Goal: Information Seeking & Learning: Learn about a topic

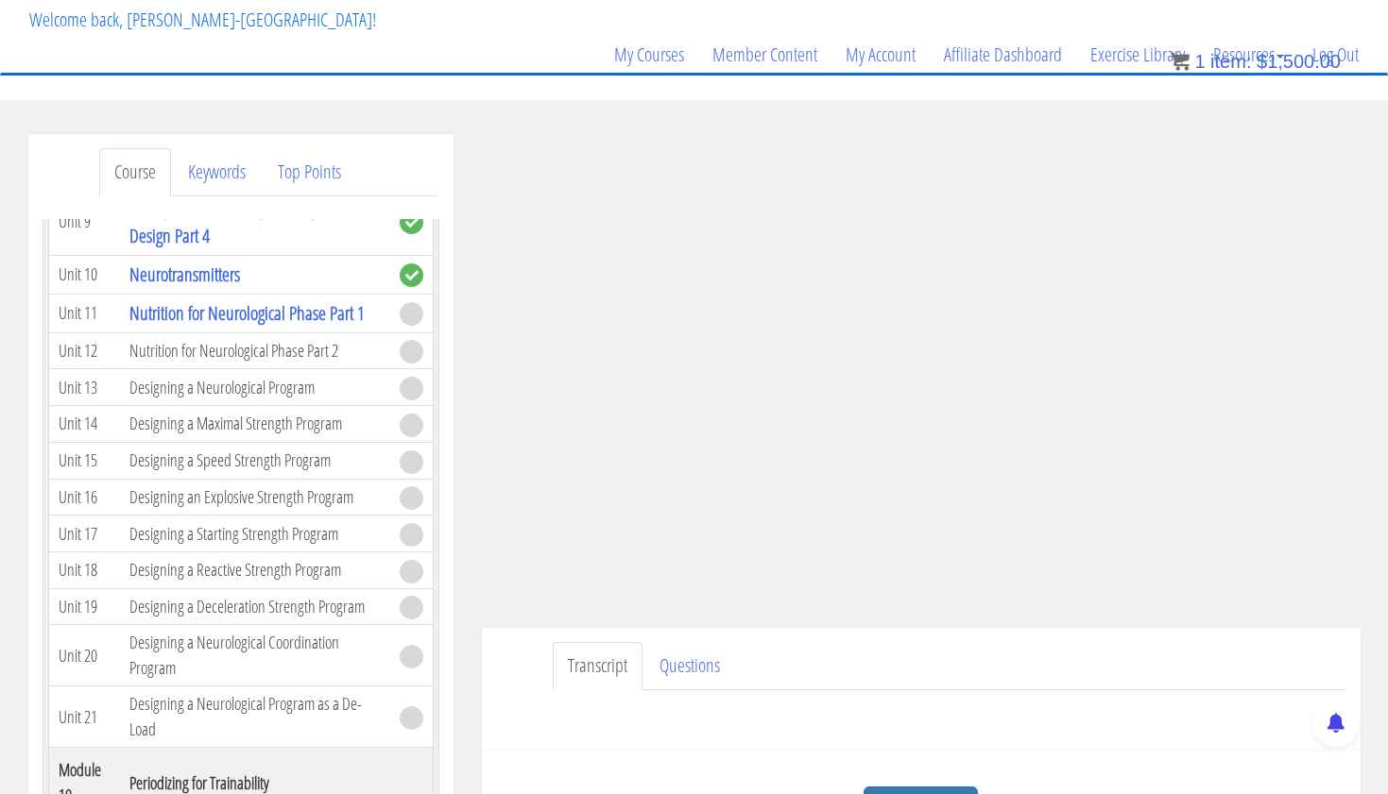
scroll to position [114, 0]
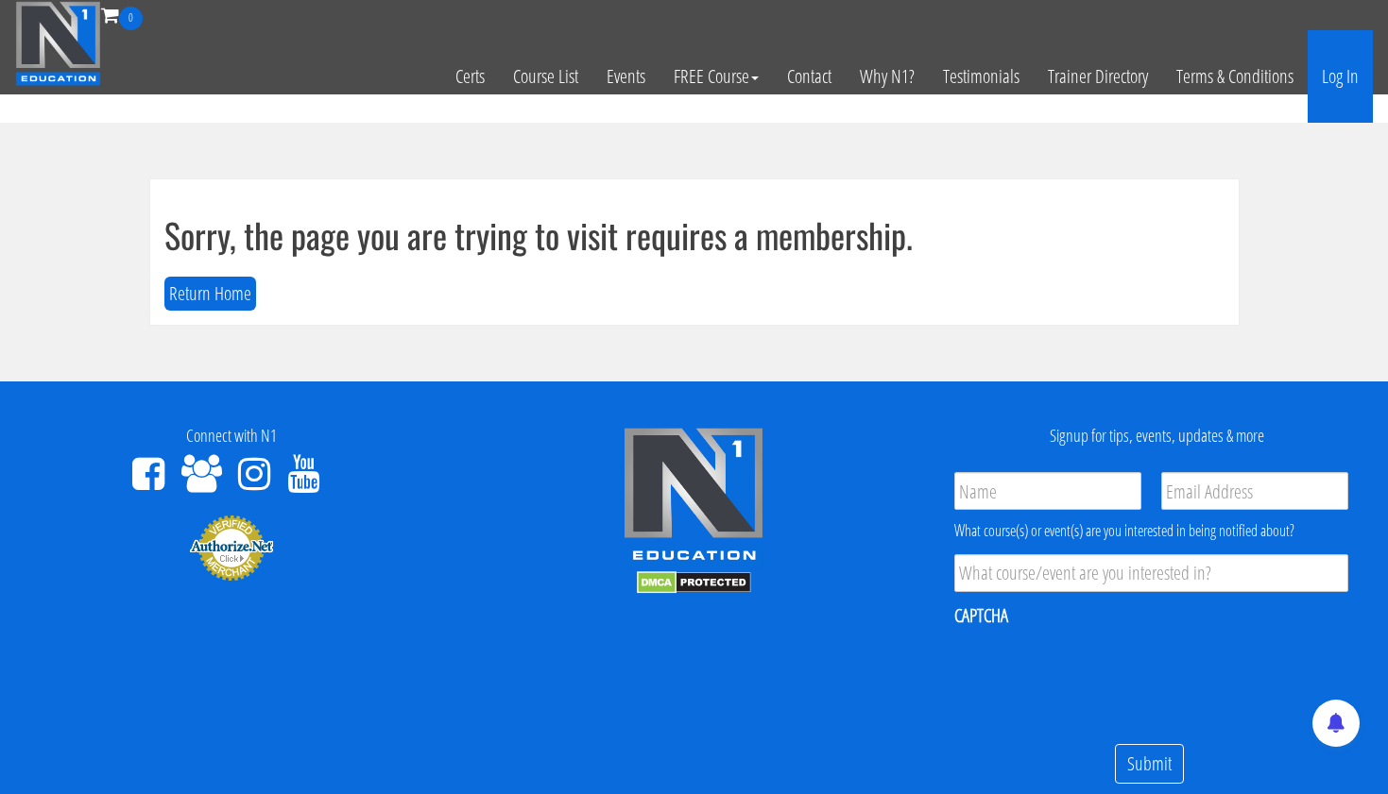
click at [1334, 78] on link "Log In" at bounding box center [1339, 76] width 65 height 93
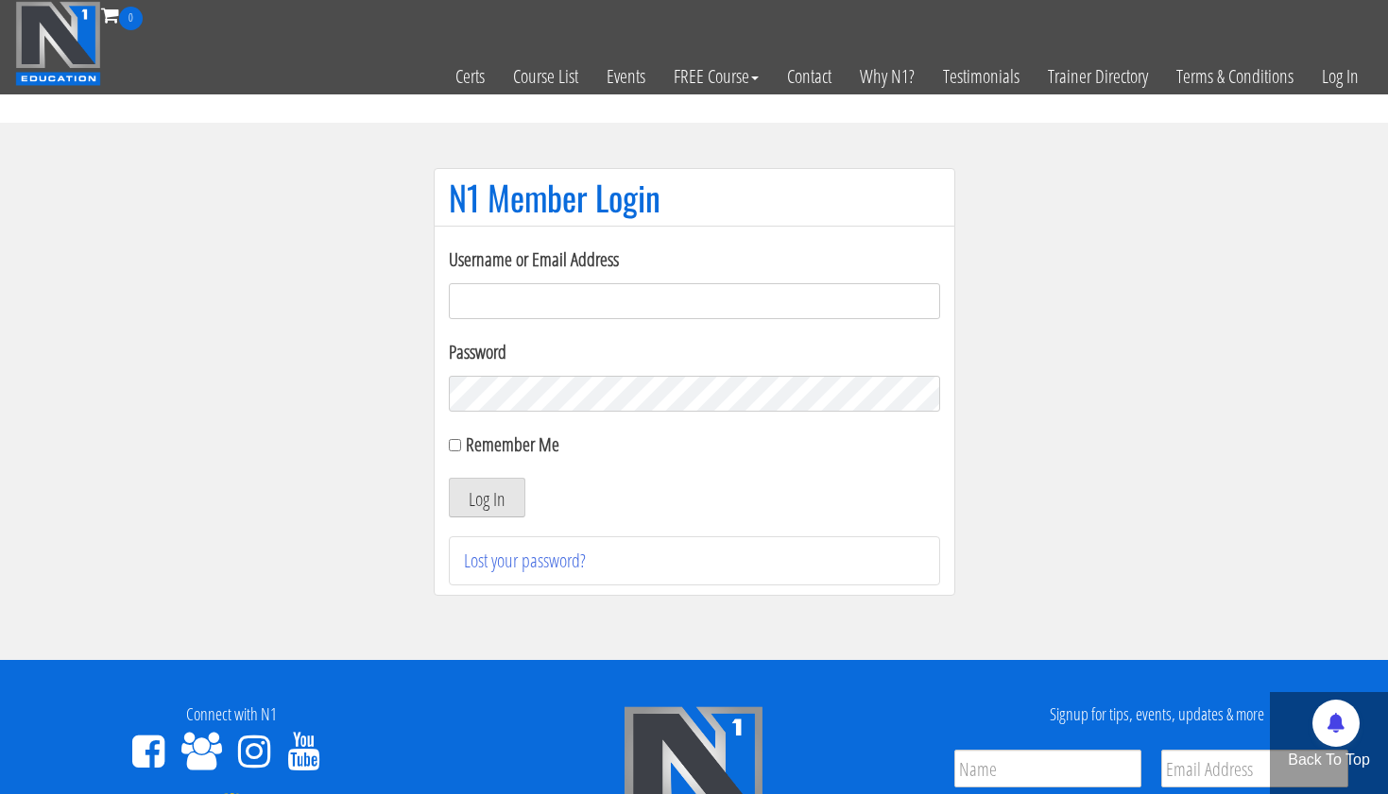
type input "tpweimar@me.com"
click at [485, 498] on button "Log In" at bounding box center [487, 498] width 77 height 40
click at [496, 496] on button "Log In" at bounding box center [487, 498] width 77 height 40
click at [486, 505] on button "Log In" at bounding box center [487, 498] width 77 height 40
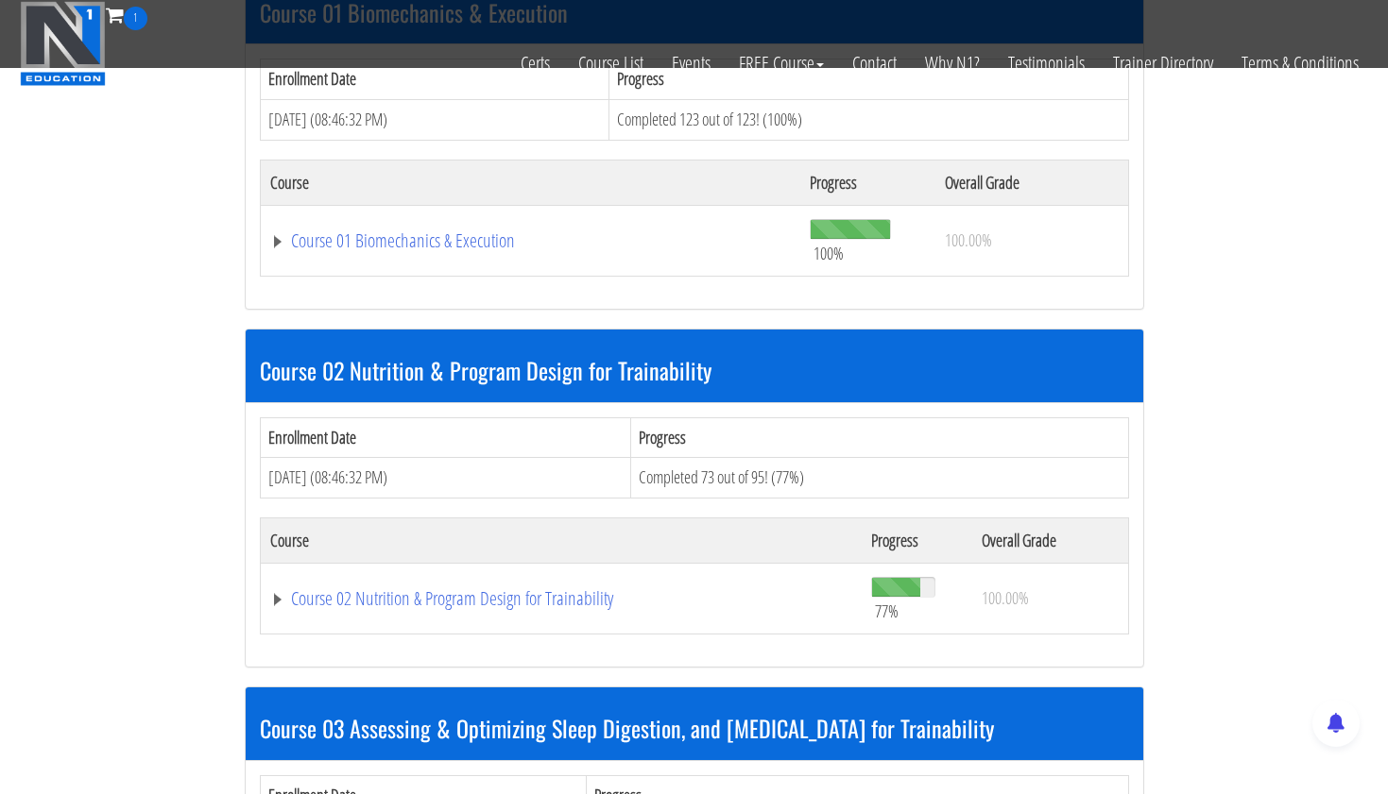
scroll to position [643, 0]
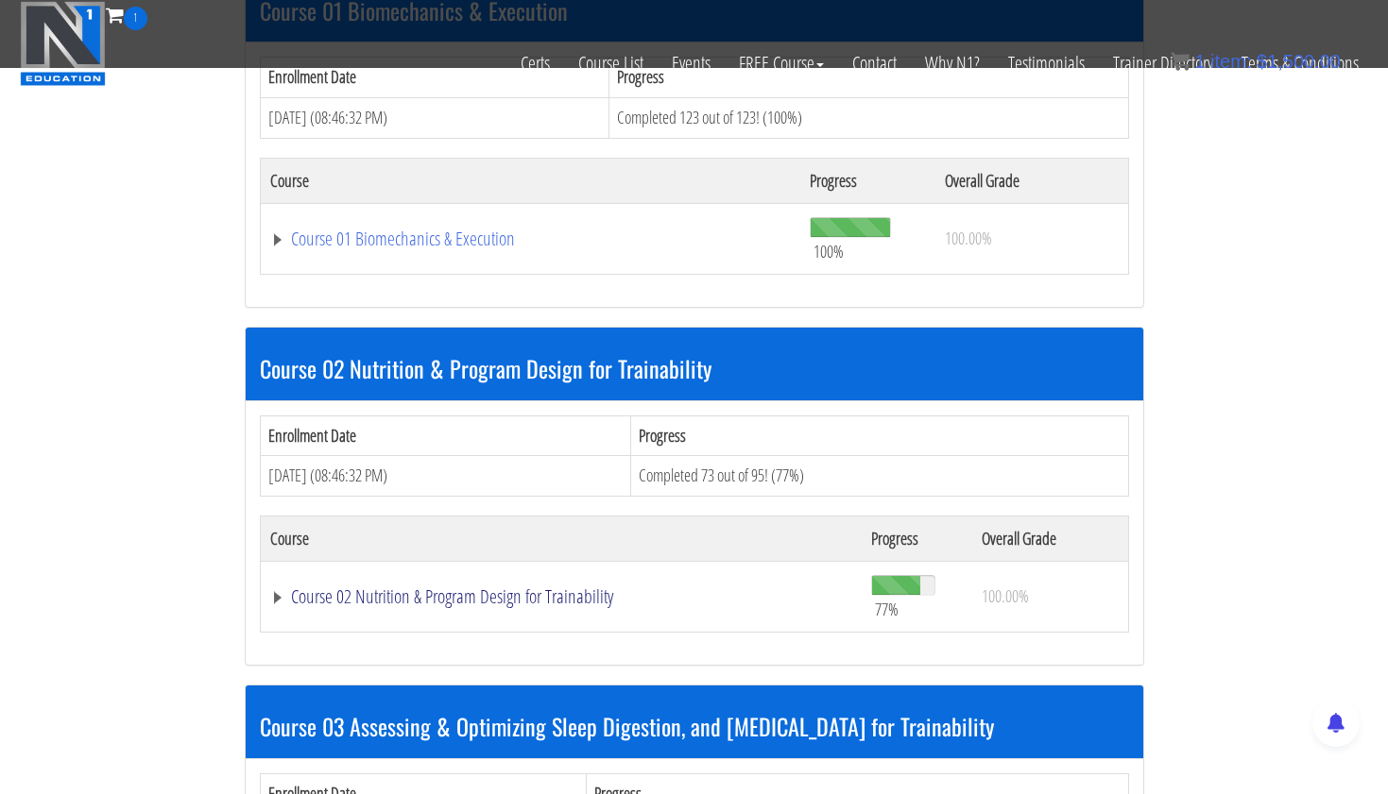
click at [545, 592] on link "Course 02 Nutrition & Program Design for Trainability" at bounding box center [561, 597] width 583 height 19
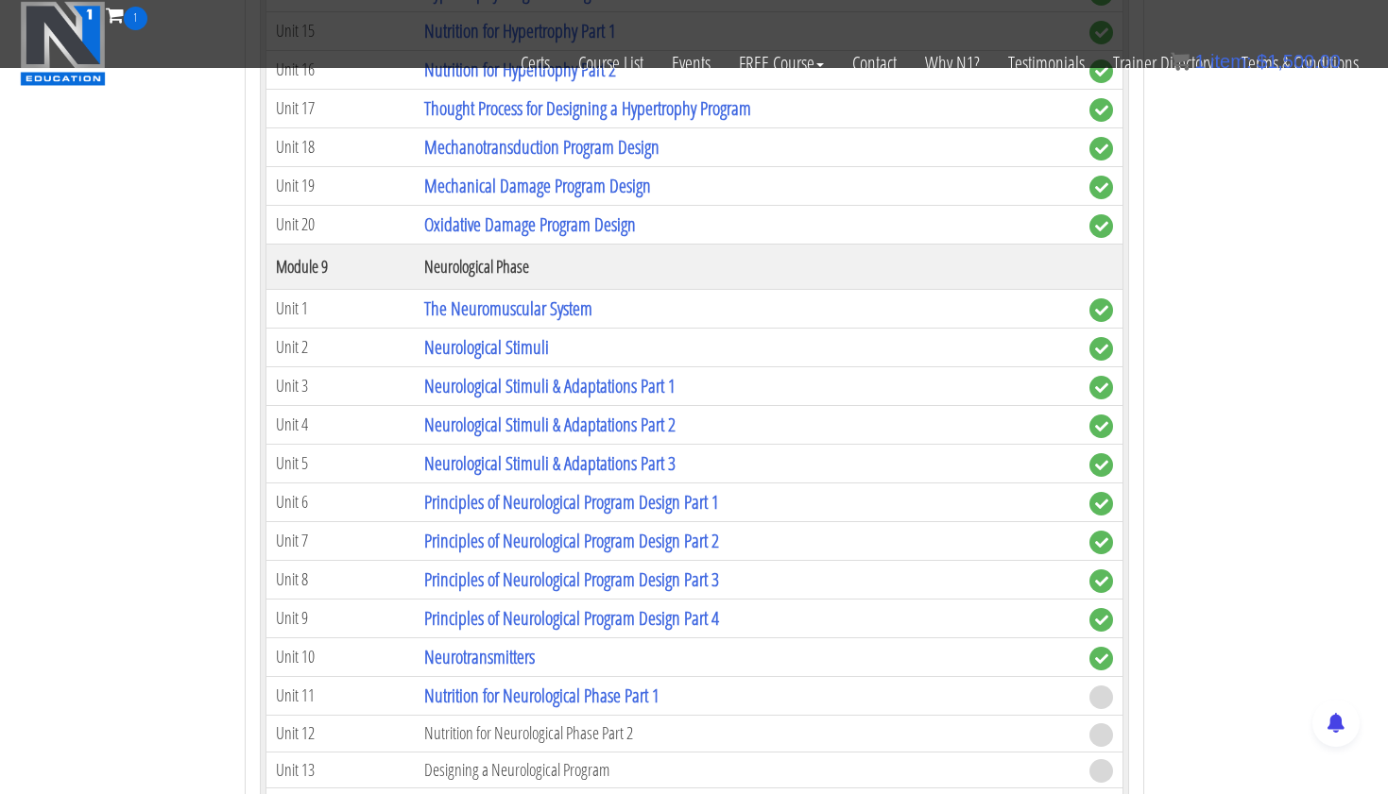
scroll to position [3892, 0]
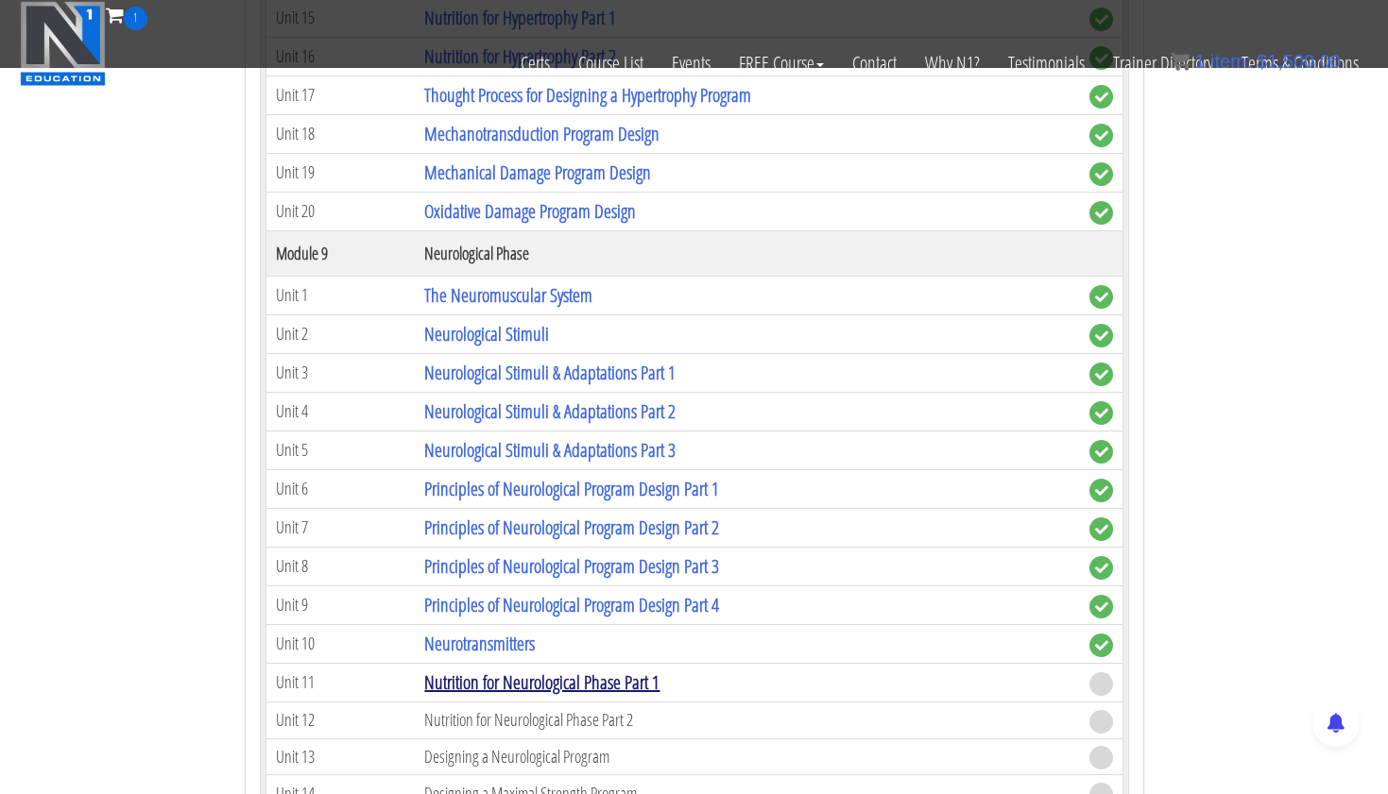
click at [596, 678] on link "Nutrition for Neurological Phase Part 1" at bounding box center [541, 683] width 235 height 26
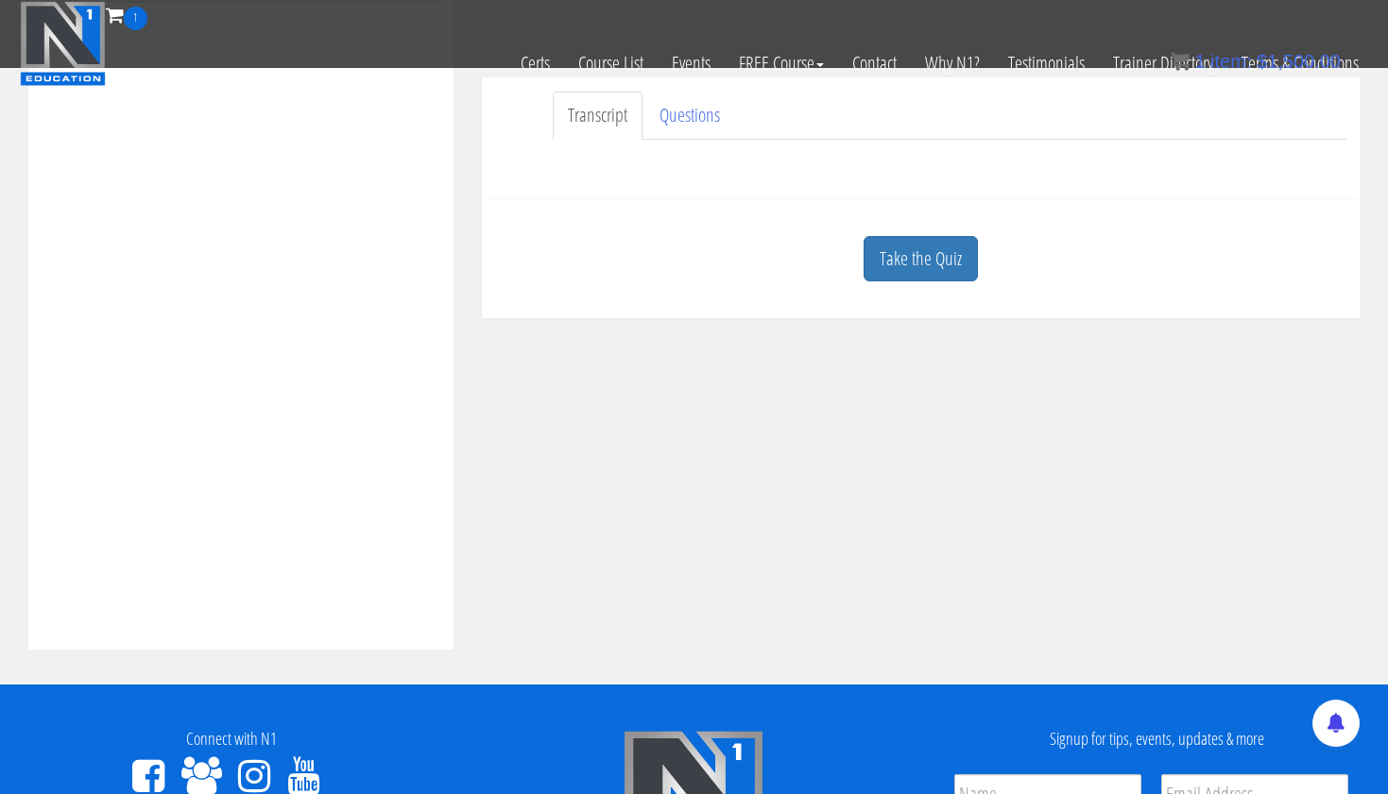
scroll to position [581, 0]
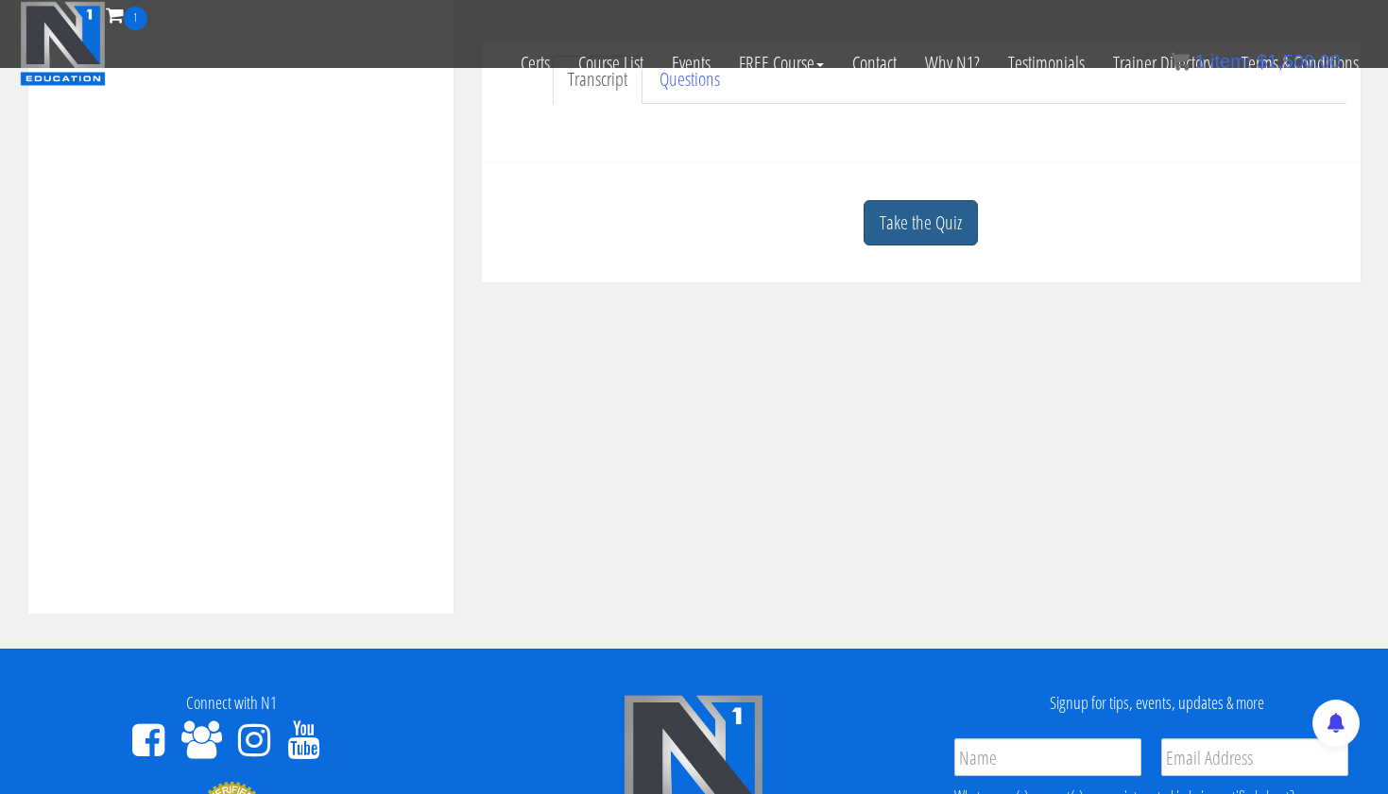
click at [940, 229] on link "Take the Quiz" at bounding box center [920, 223] width 114 height 46
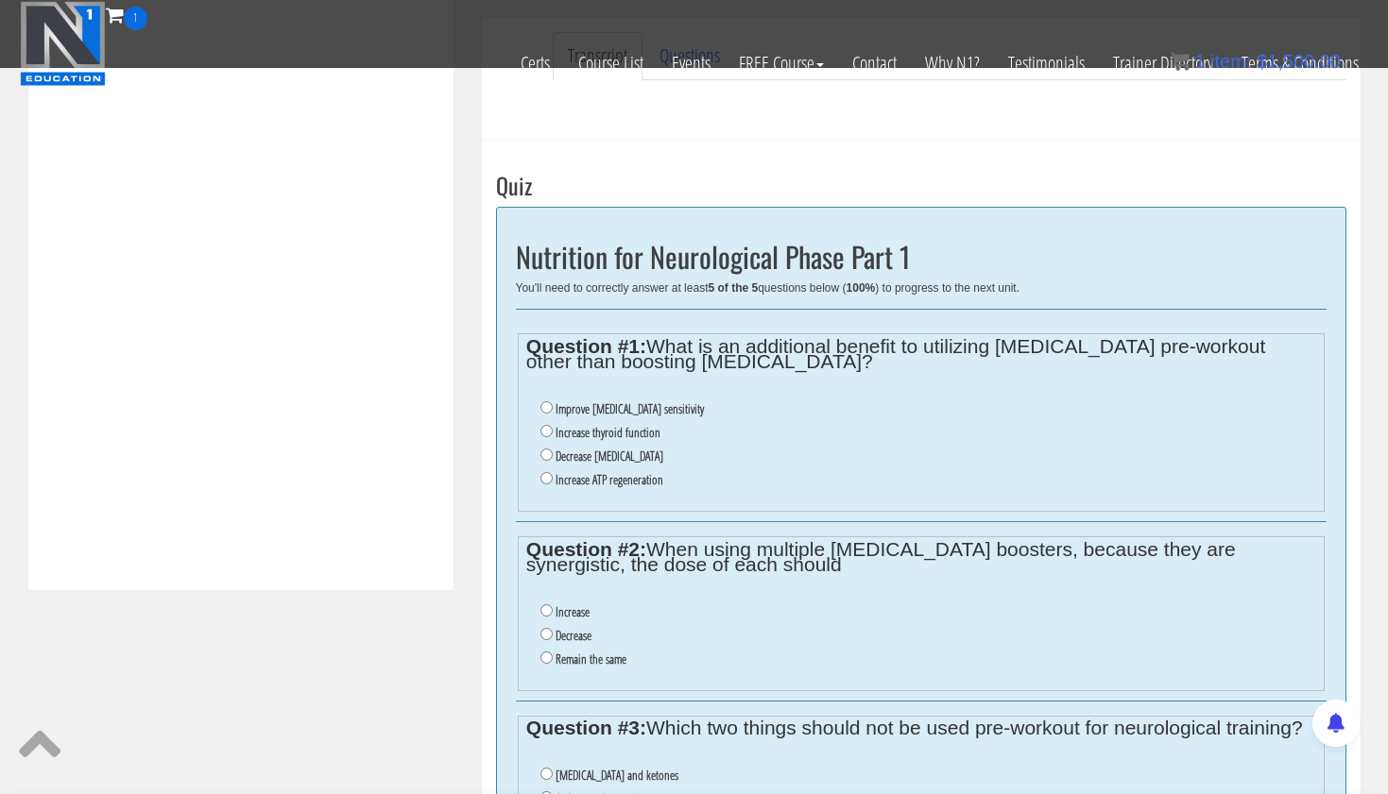
scroll to position [612, 0]
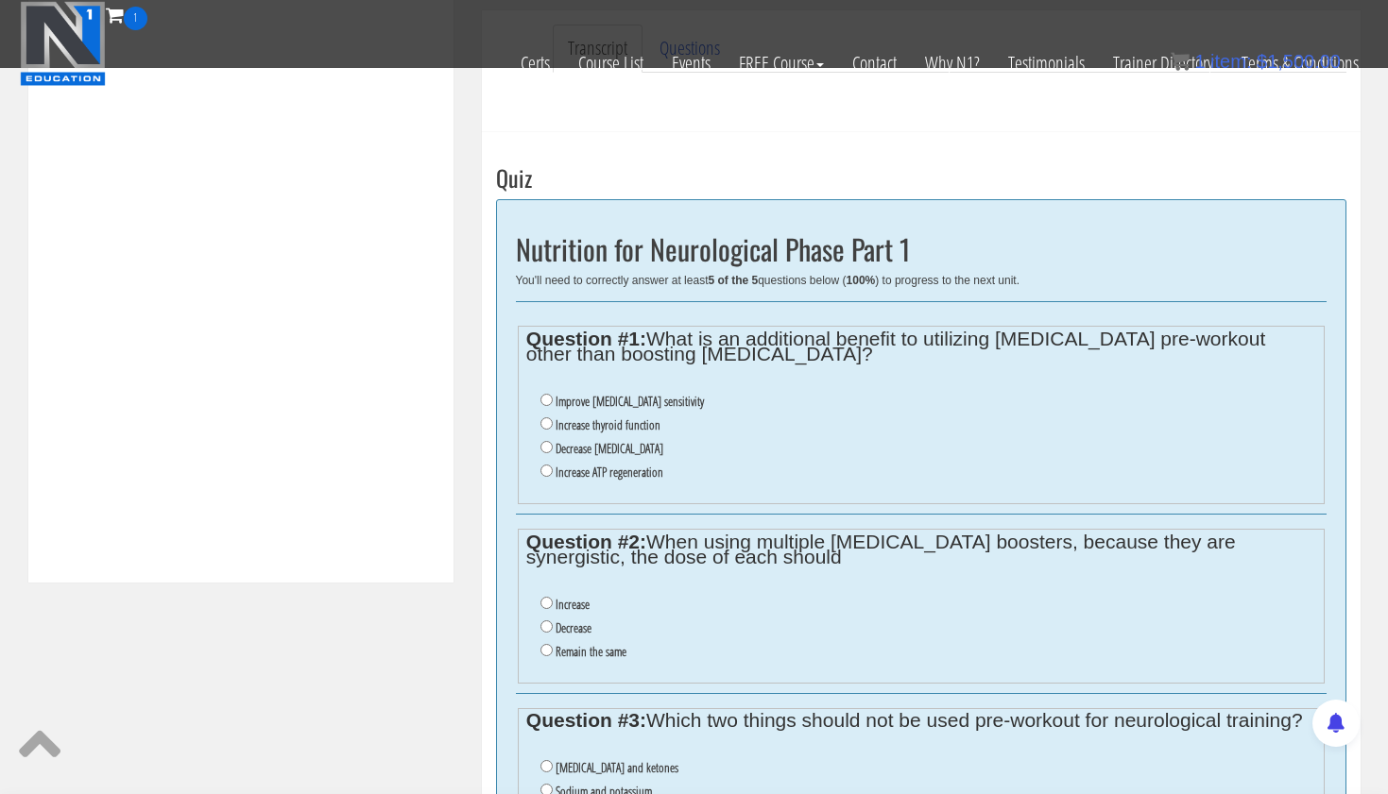
click at [548, 418] on input "Increase thyroid function" at bounding box center [546, 423] width 12 height 12
radio input "true"
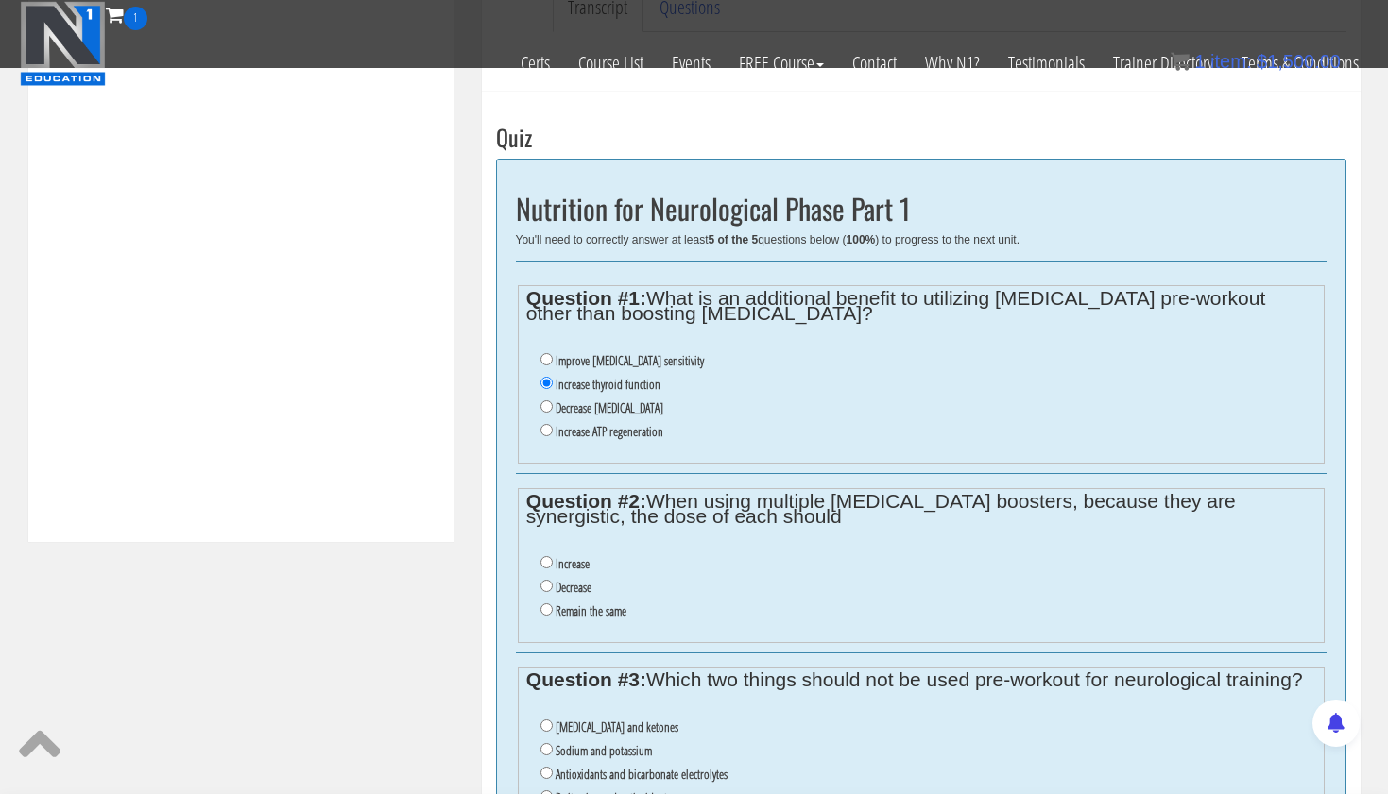
scroll to position [693, 0]
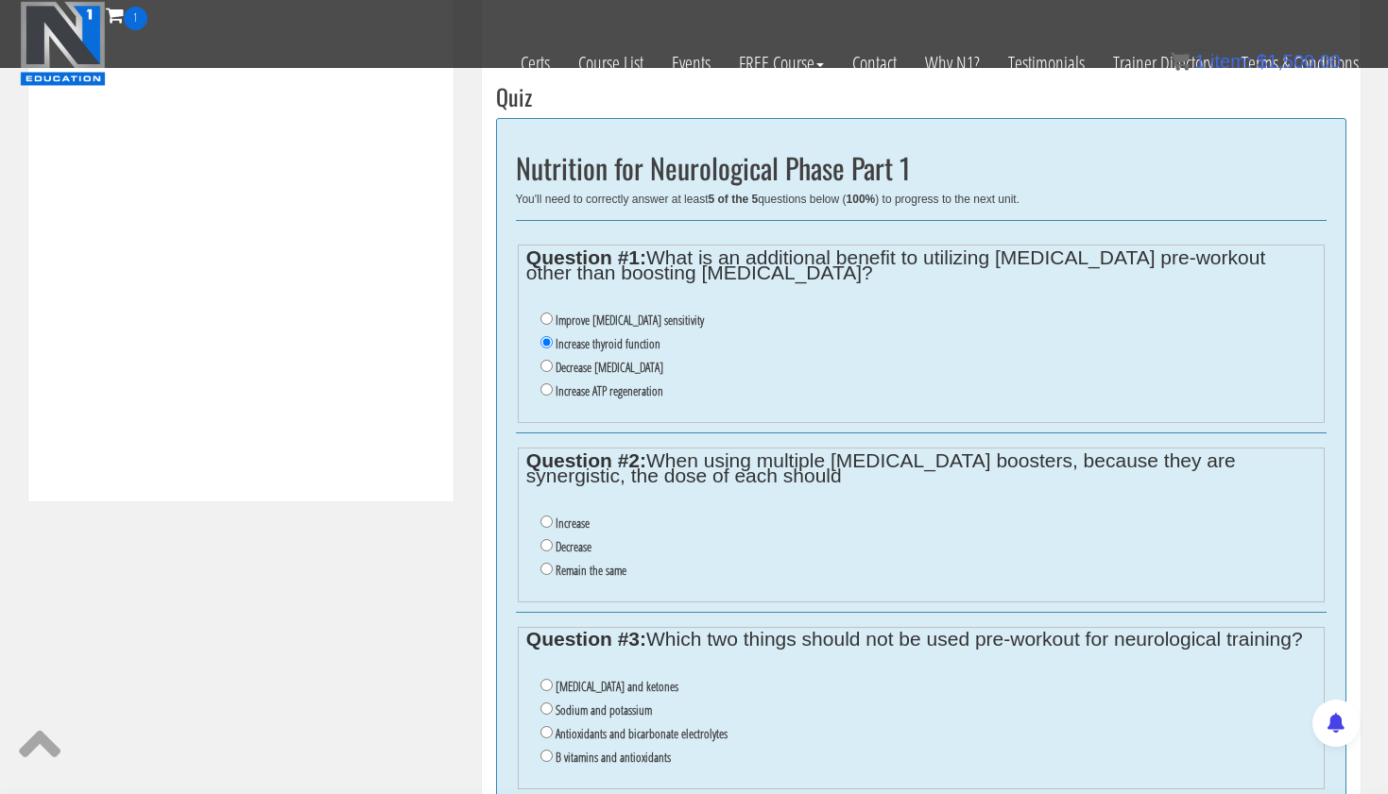
click at [546, 539] on input "Decrease" at bounding box center [546, 545] width 12 height 12
radio input "true"
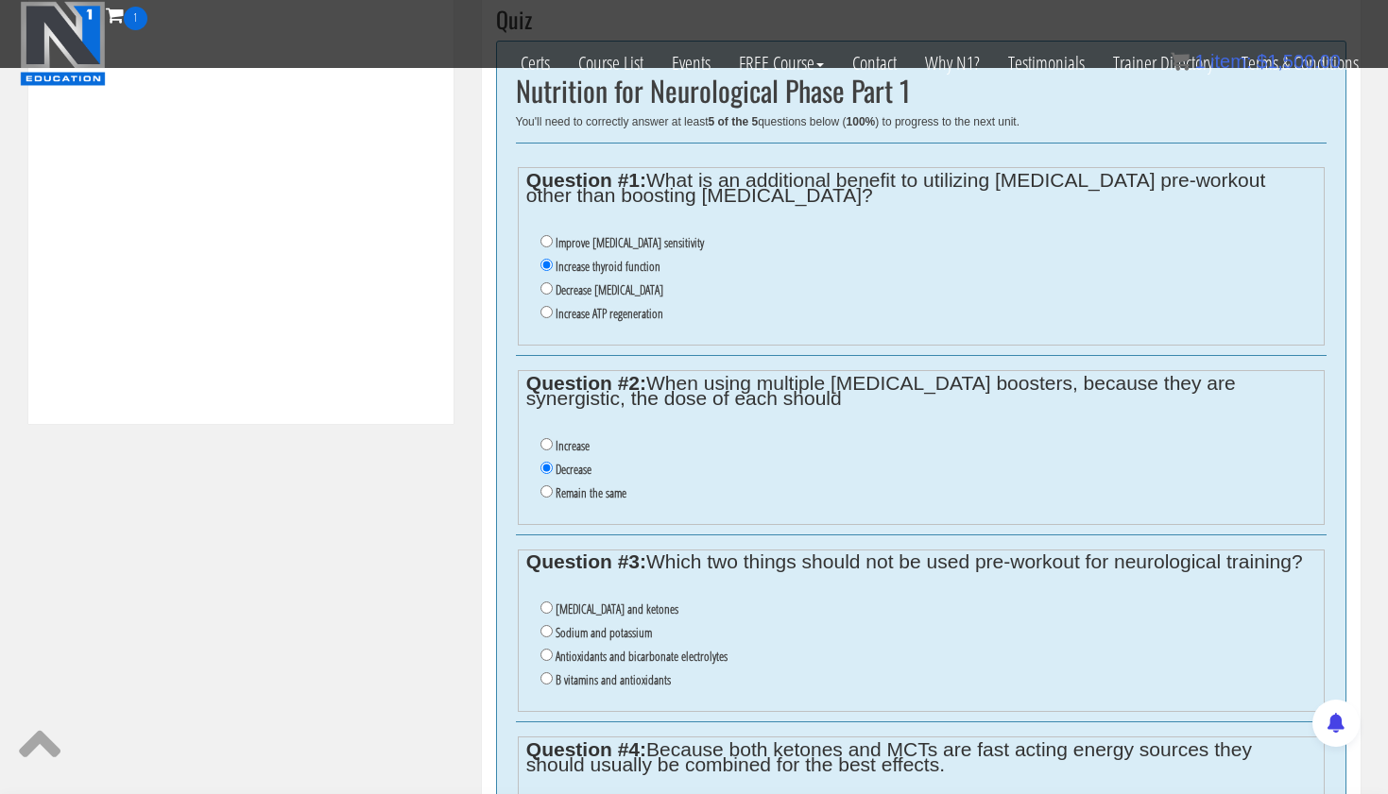
scroll to position [776, 0]
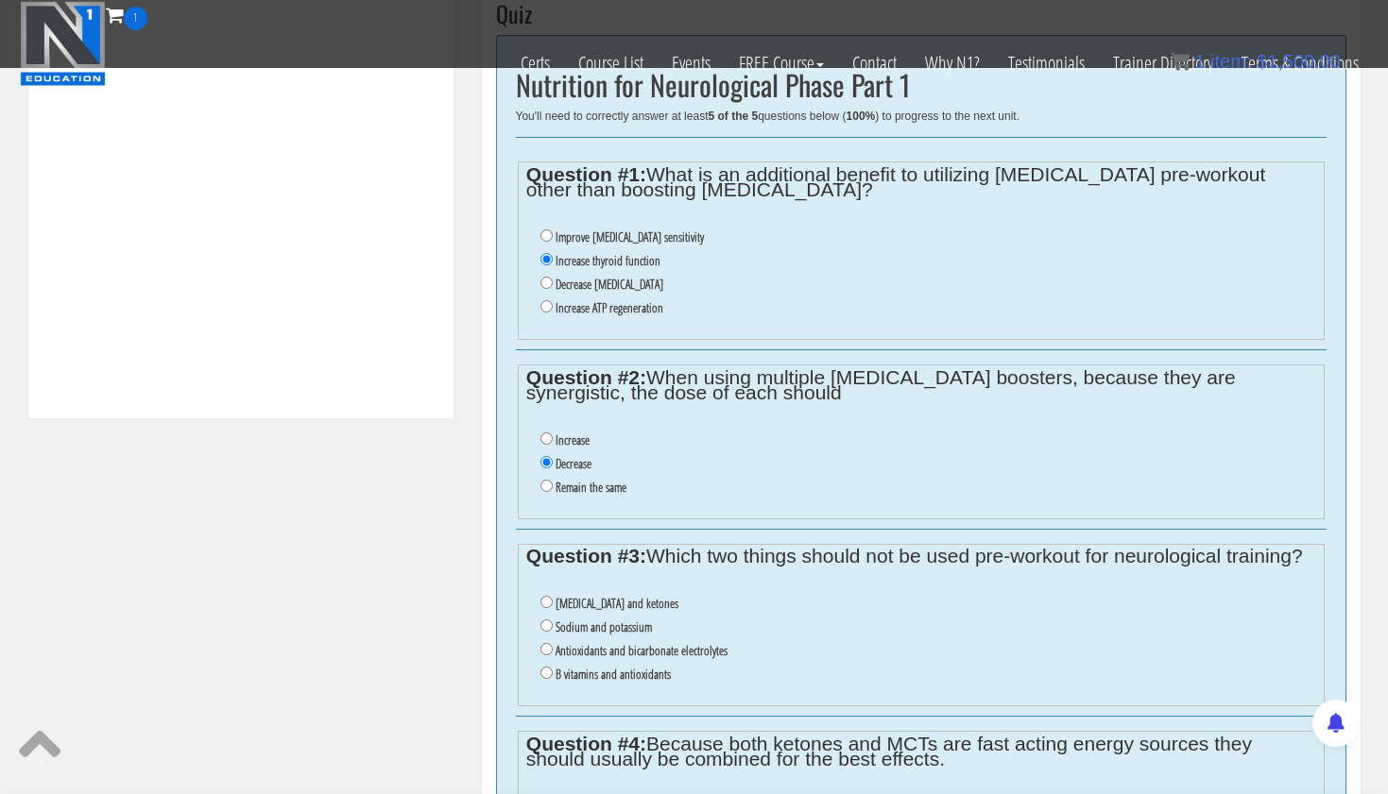
click at [546, 643] on input "Antioxidants and bicarbonate electrolytes" at bounding box center [546, 649] width 12 height 12
radio input "true"
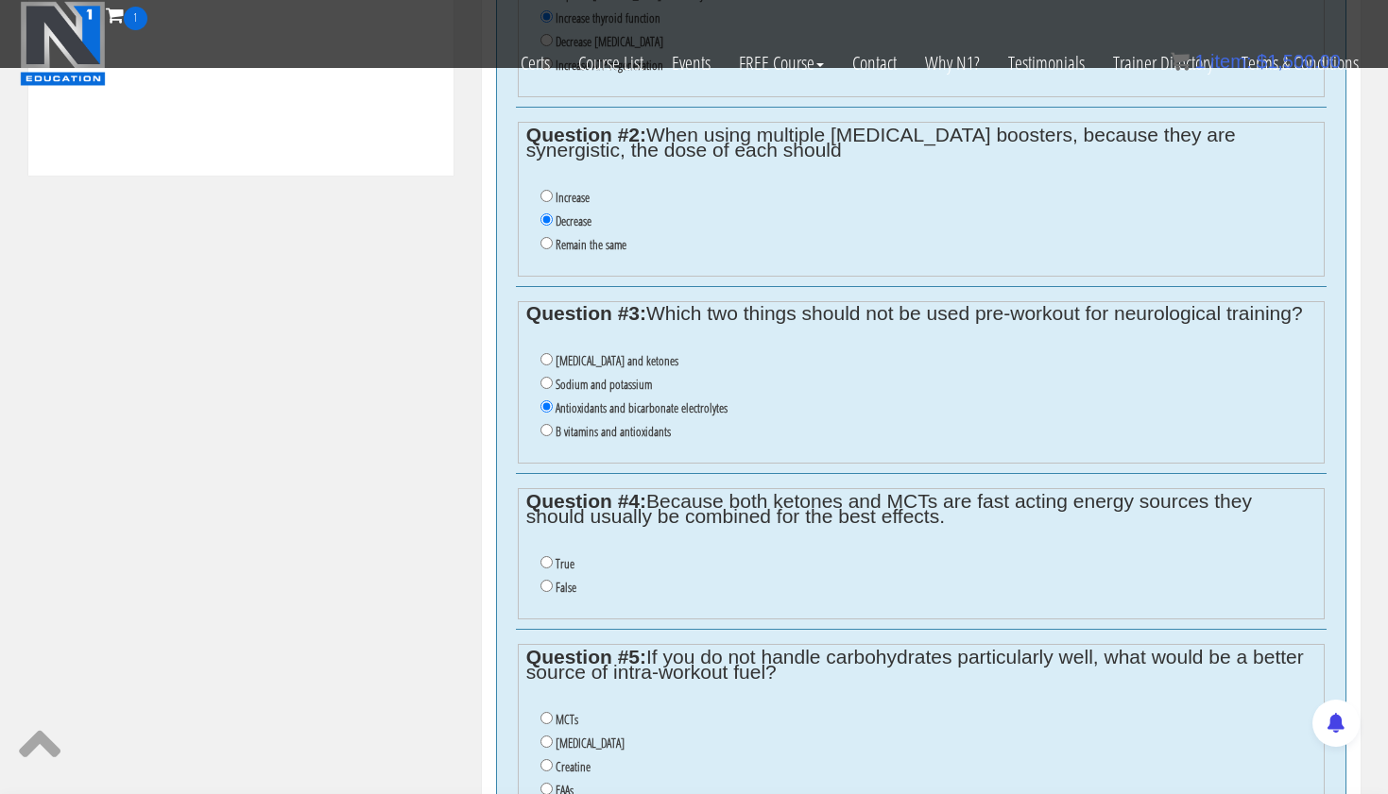
scroll to position [1021, 0]
click at [543, 578] on input "False" at bounding box center [546, 584] width 12 height 12
radio input "true"
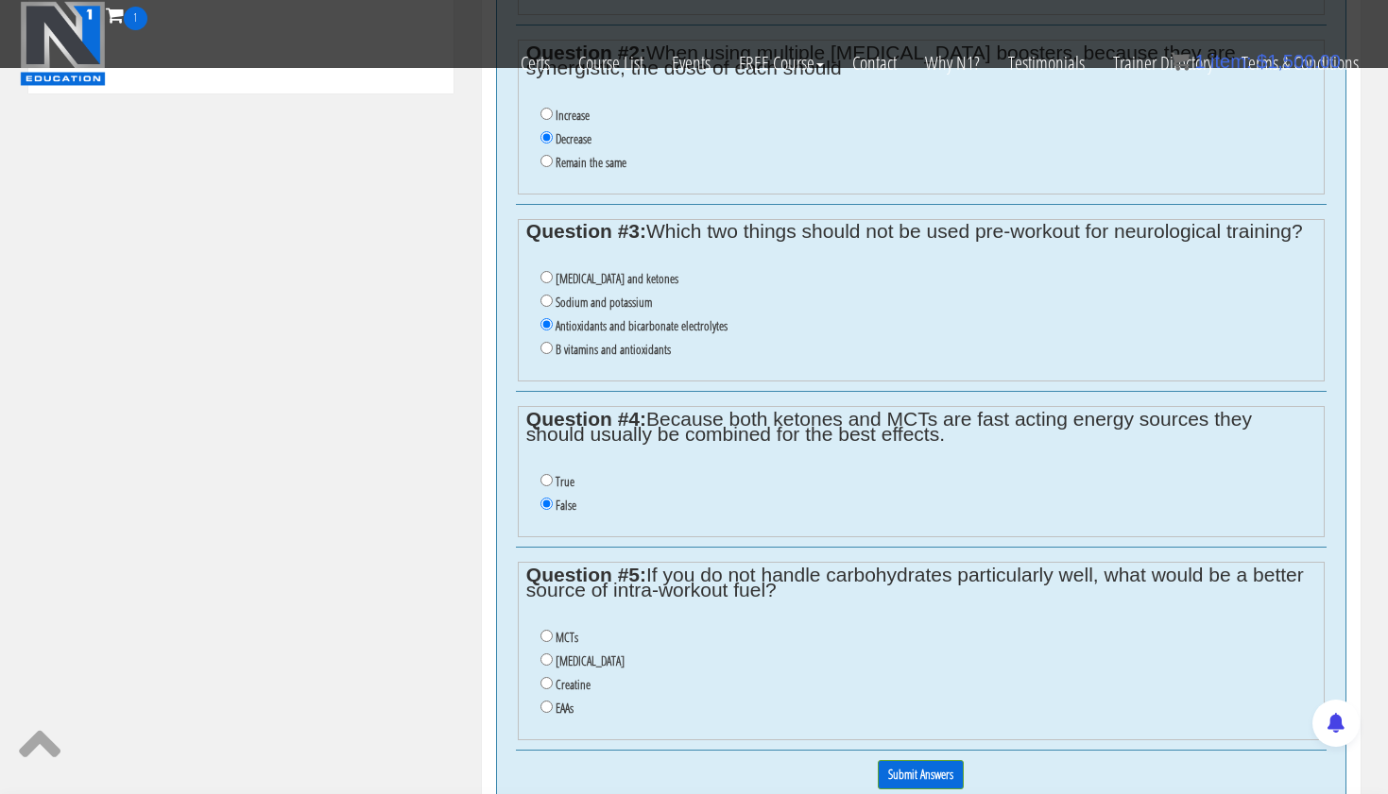
scroll to position [1102, 0]
click at [543, 629] on input "MCTs" at bounding box center [546, 635] width 12 height 12
radio input "true"
click at [922, 759] on input "Submit Answers" at bounding box center [920, 773] width 86 height 29
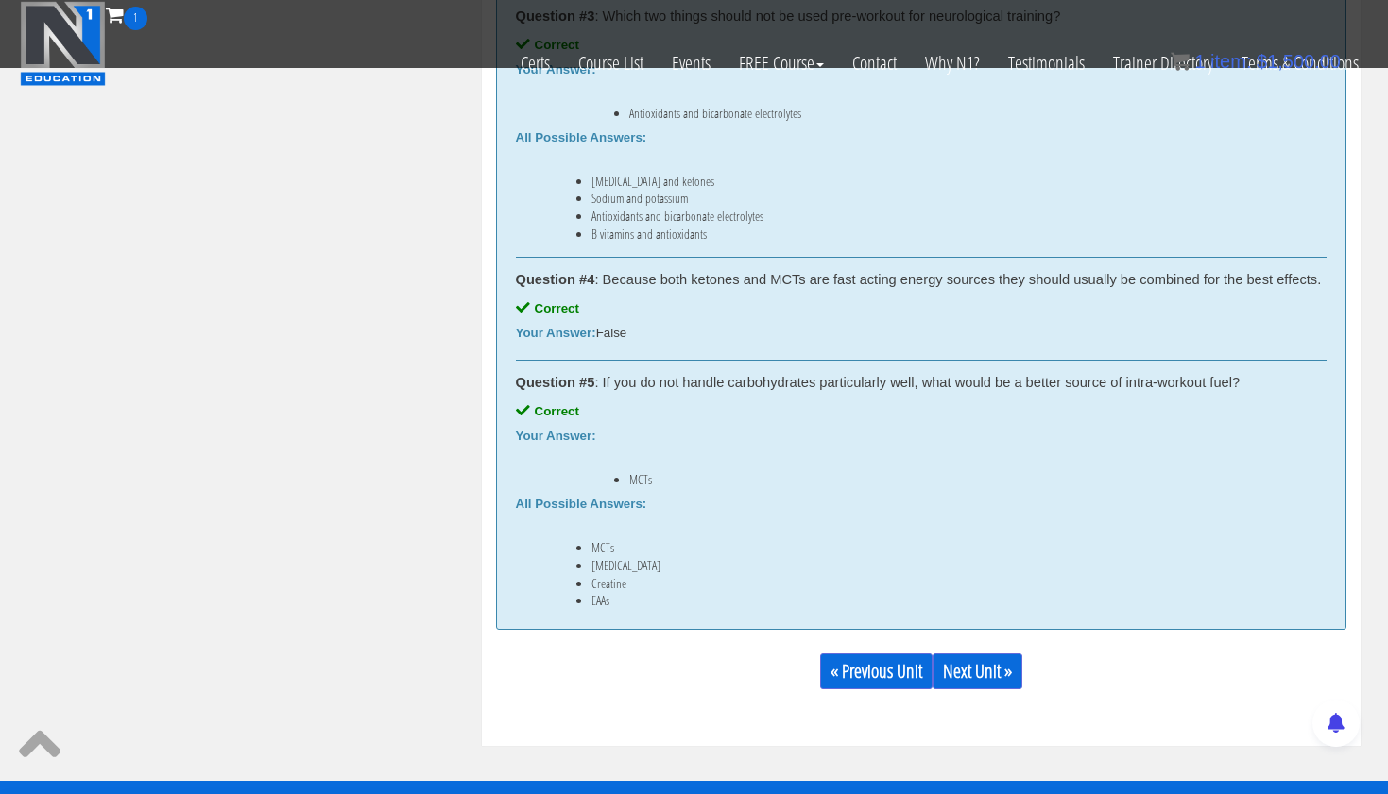
scroll to position [1663, 0]
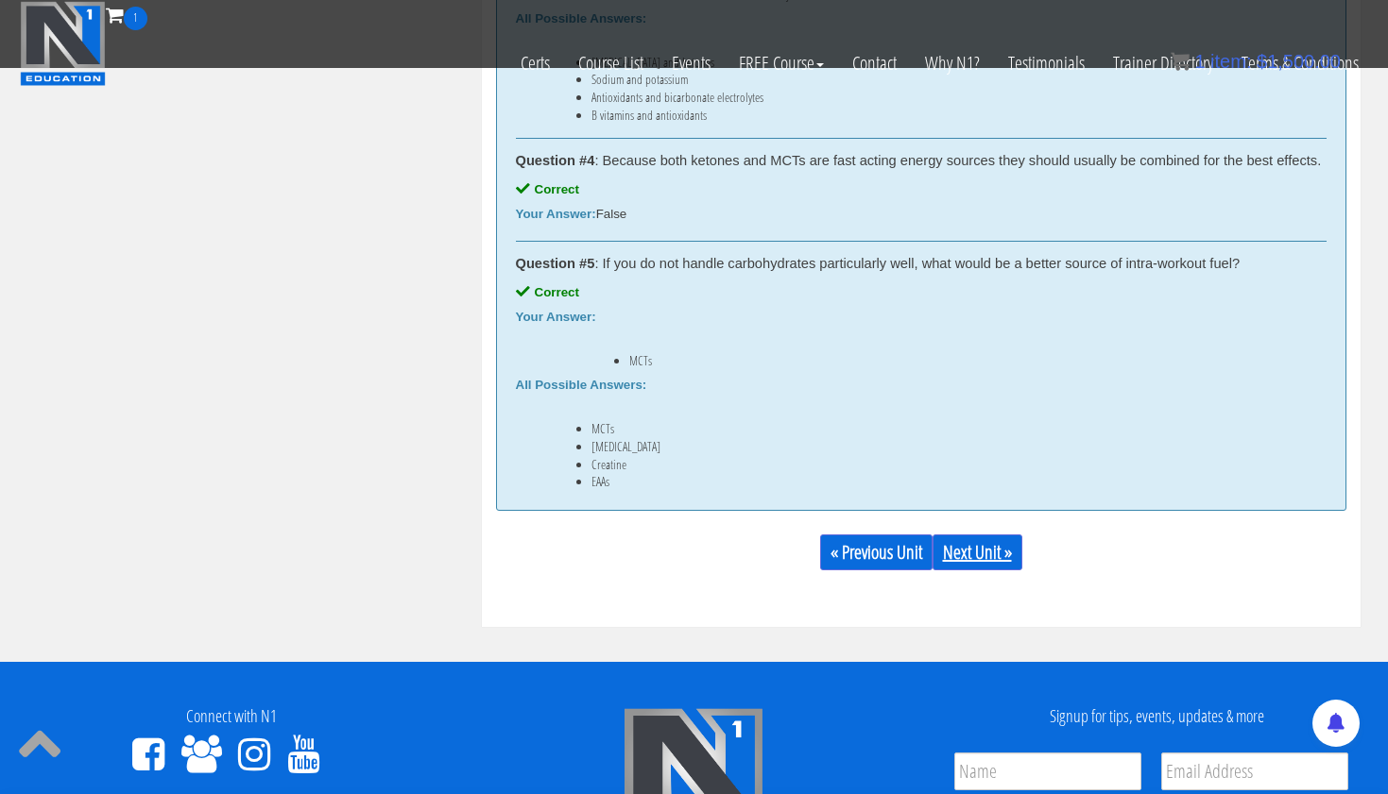
click at [989, 554] on link "Next Unit »" at bounding box center [977, 553] width 90 height 36
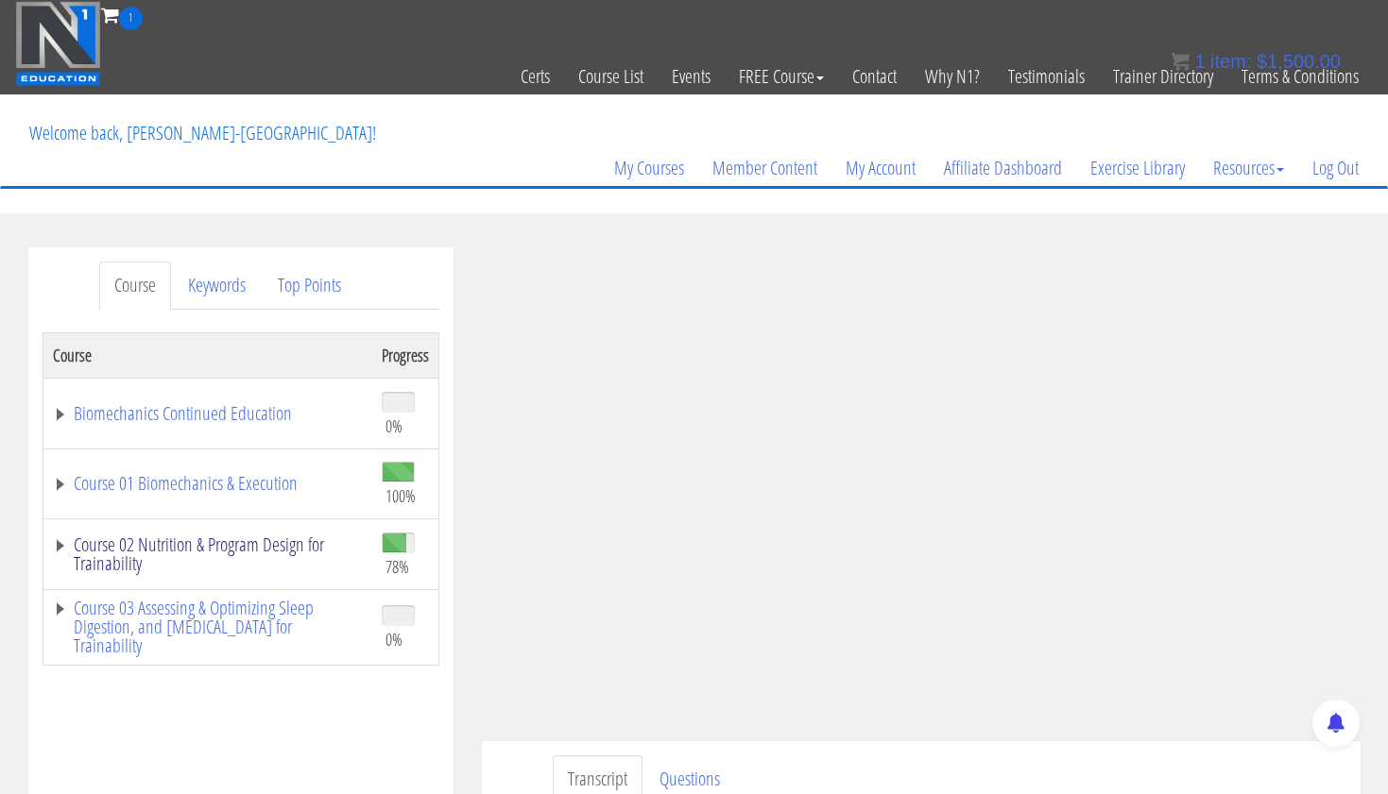
click at [249, 537] on link "Course 02 Nutrition & Program Design for Trainability" at bounding box center [208, 555] width 310 height 38
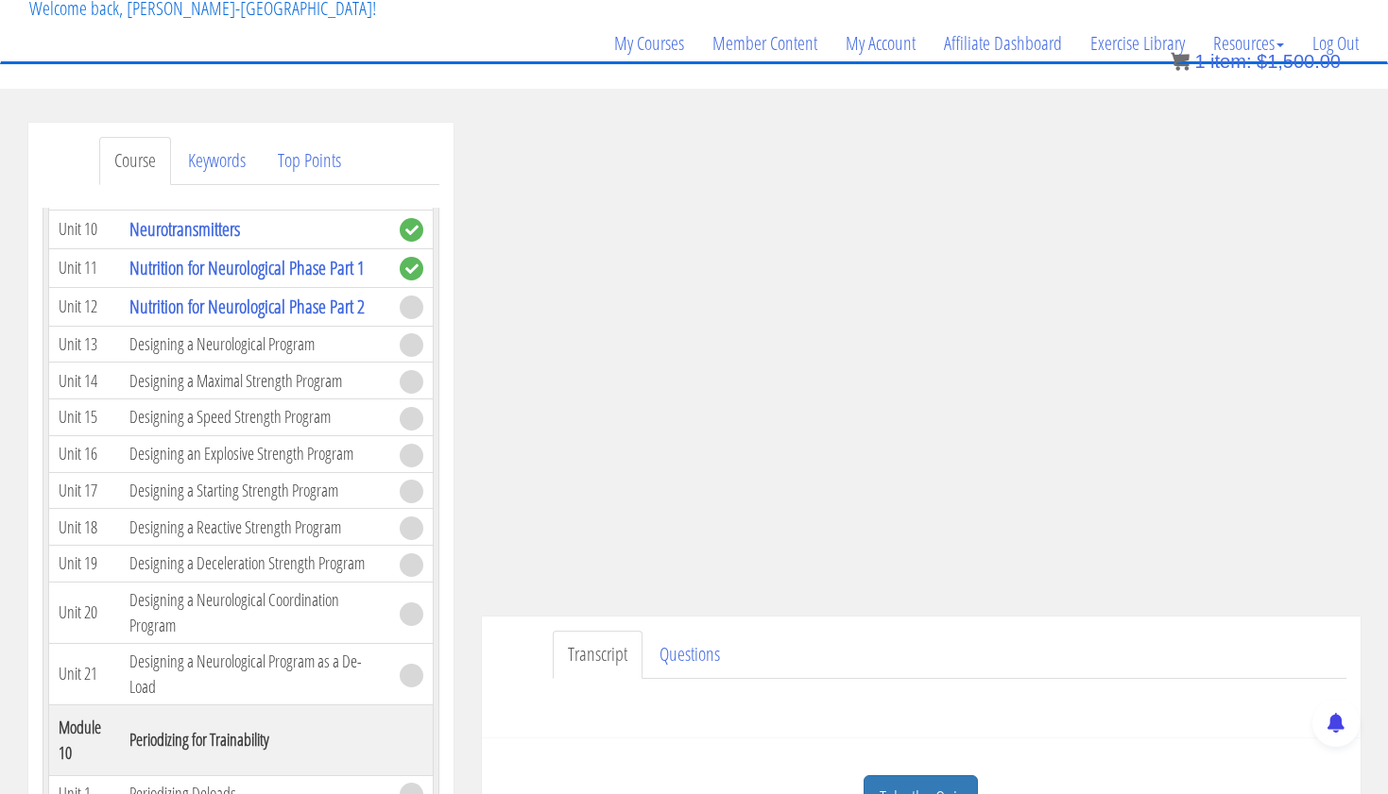
scroll to position [4120, 0]
